Goal: Find specific page/section: Find specific page/section

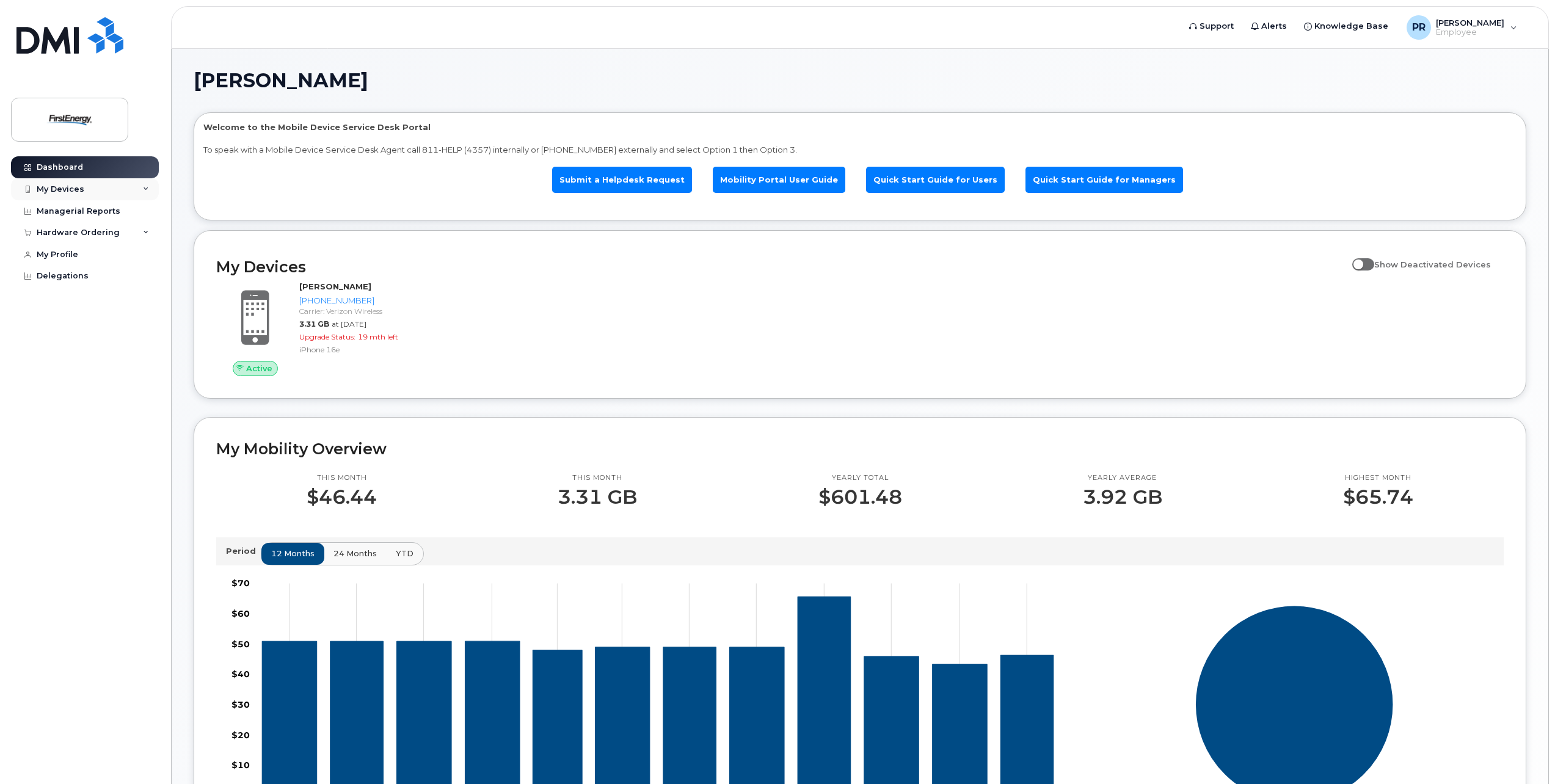
click at [85, 192] on div "My Devices" at bounding box center [85, 190] width 148 height 22
click at [1262, 24] on link "Alerts" at bounding box center [1269, 27] width 53 height 25
click at [1353, 27] on span "Knowledge Base" at bounding box center [1352, 27] width 74 height 12
click at [73, 188] on div "My Devices" at bounding box center [60, 190] width 48 height 10
click at [75, 291] on div "Managerial Reports" at bounding box center [78, 291] width 84 height 10
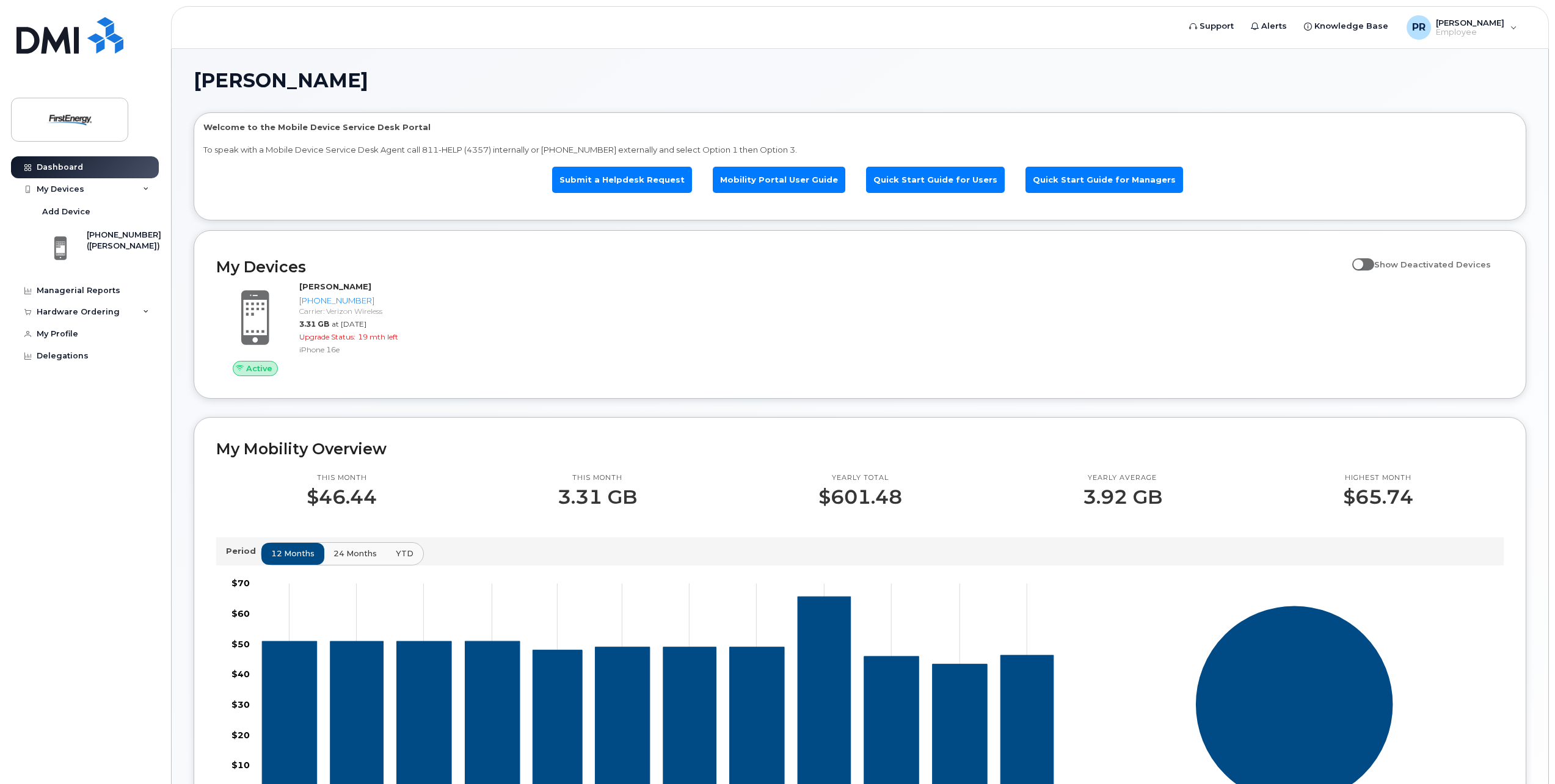
click at [1375, 266] on span at bounding box center [1364, 264] width 22 height 12
click at [1362, 262] on input "Show Deactivated Devices" at bounding box center [1357, 258] width 10 height 10
checkbox input "true"
